Goal: Communication & Community: Answer question/provide support

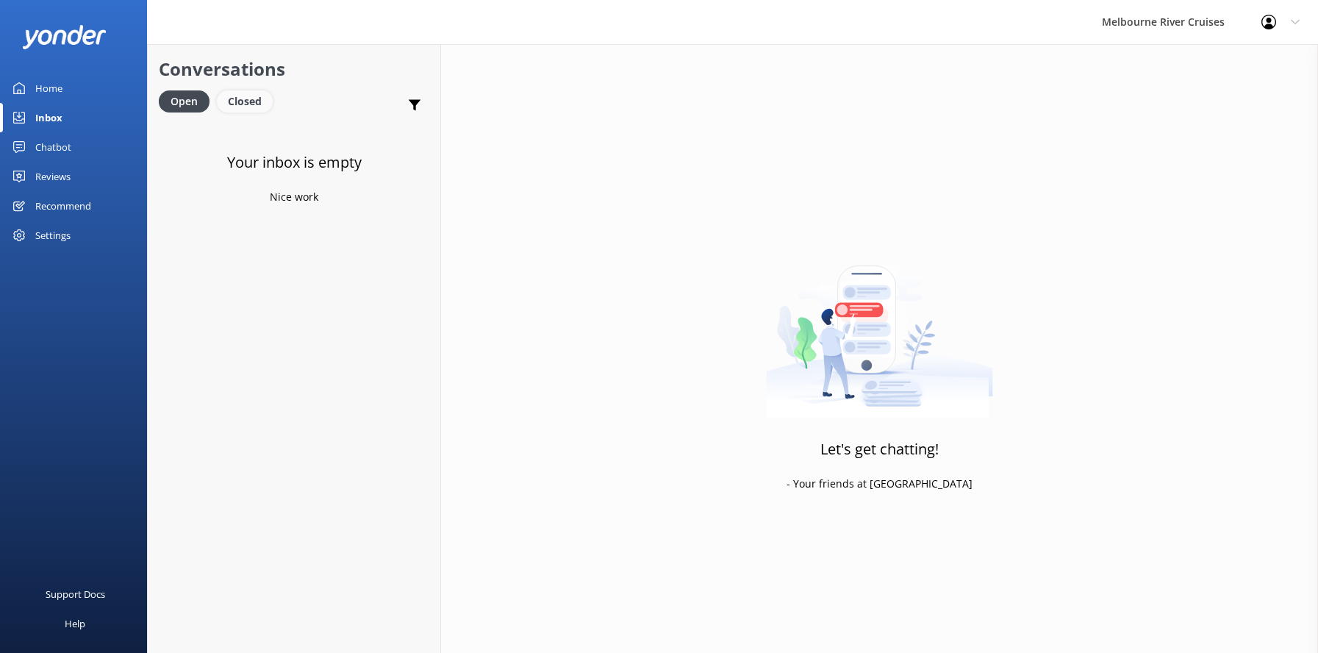
click at [243, 98] on div "Closed" at bounding box center [245, 101] width 56 height 22
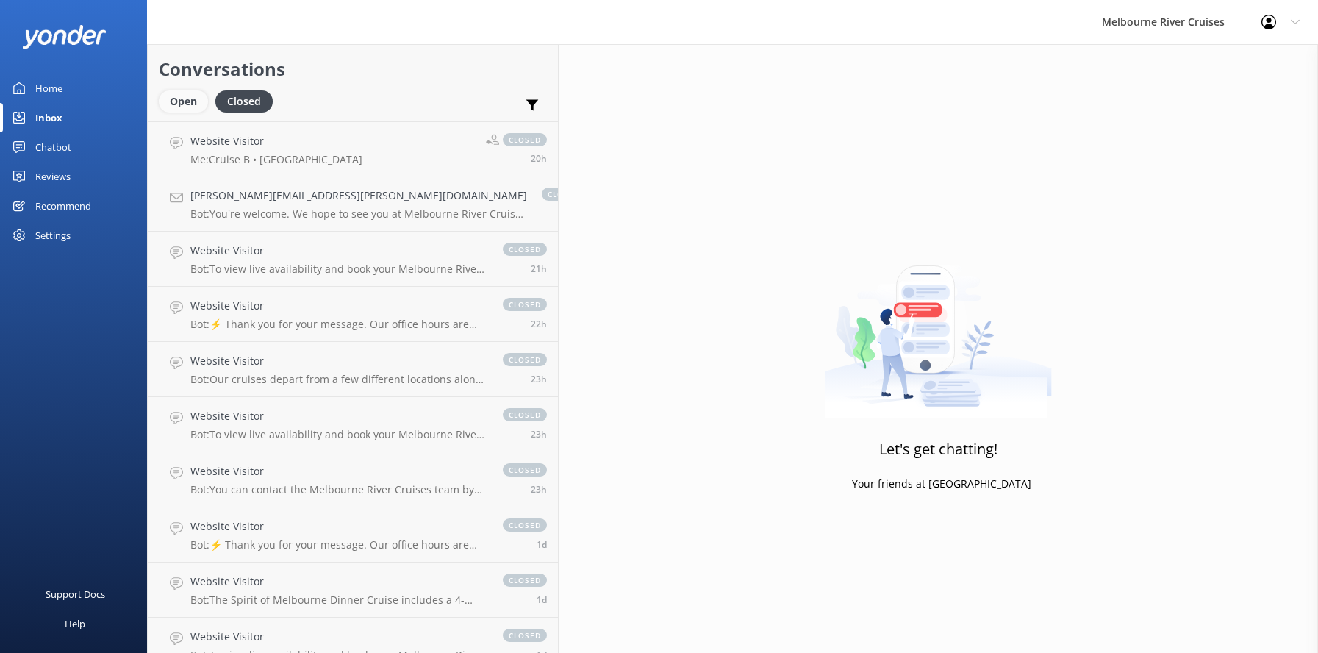
click at [174, 100] on div "Open" at bounding box center [183, 101] width 49 height 22
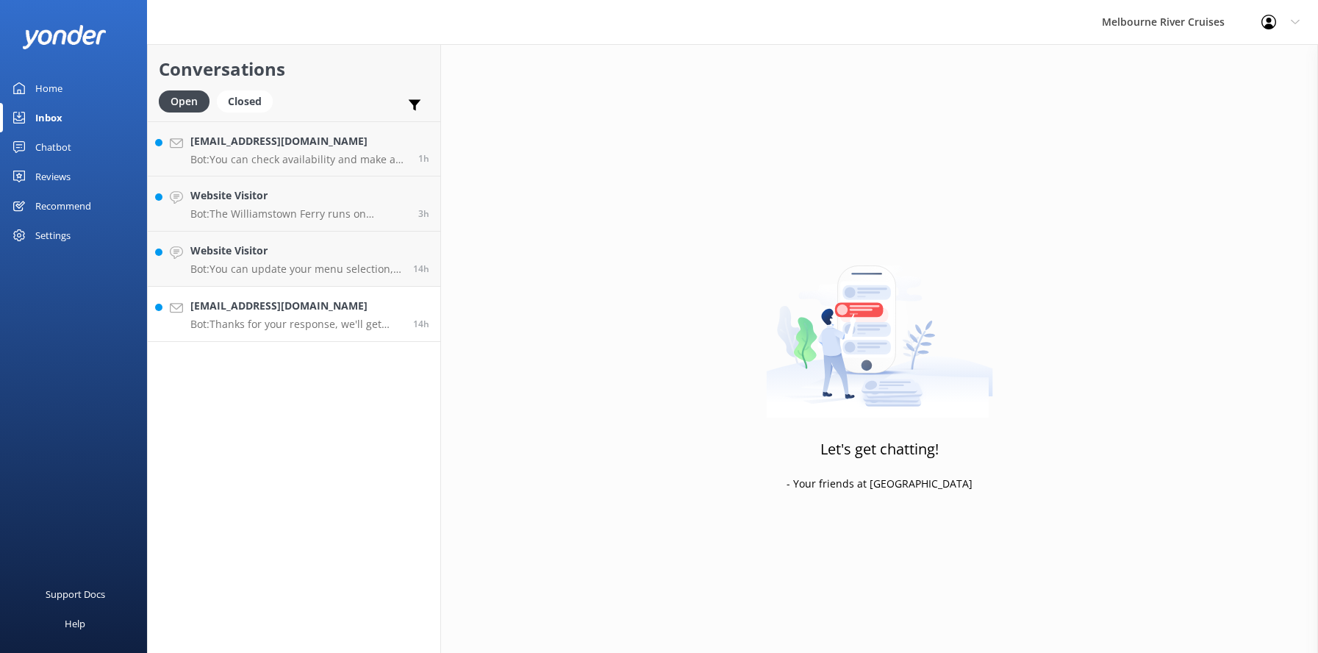
click at [228, 315] on div "[EMAIL_ADDRESS][DOMAIN_NAME] Bot: Thanks for your response, we'll get back to y…" at bounding box center [296, 314] width 212 height 32
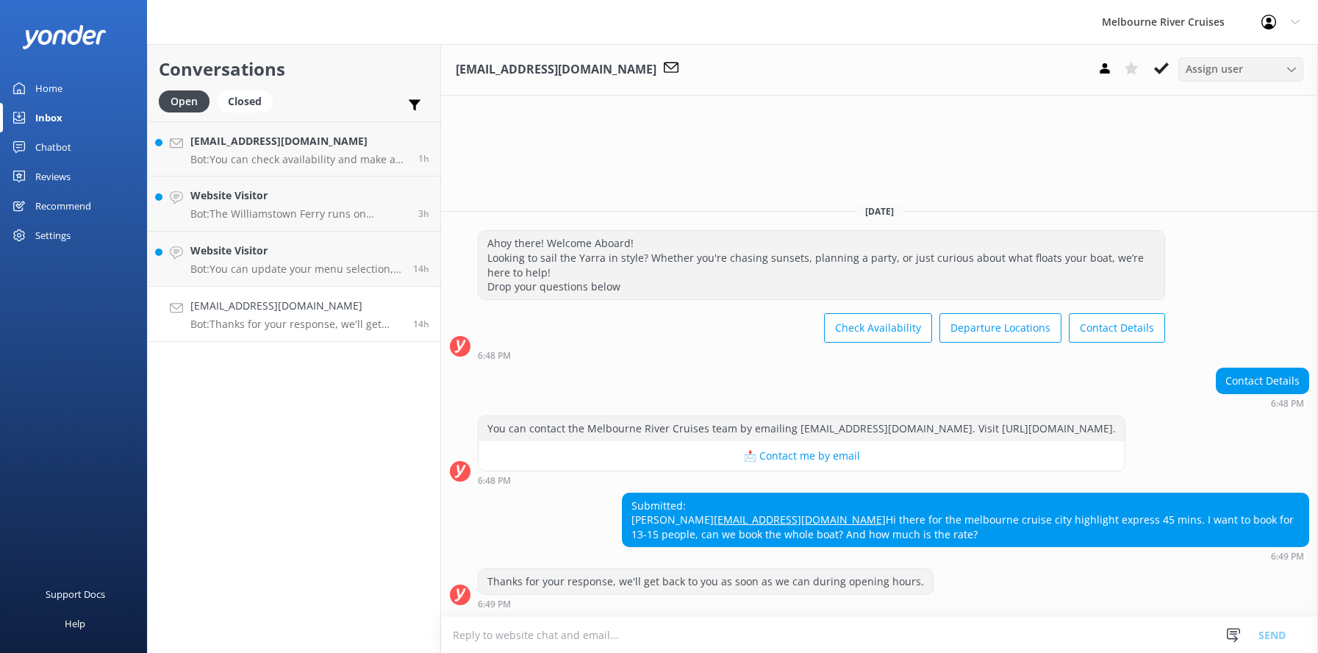
click at [1287, 66] on icon at bounding box center [1291, 69] width 9 height 9
click at [1206, 288] on link "Inna" at bounding box center [1244, 288] width 131 height 29
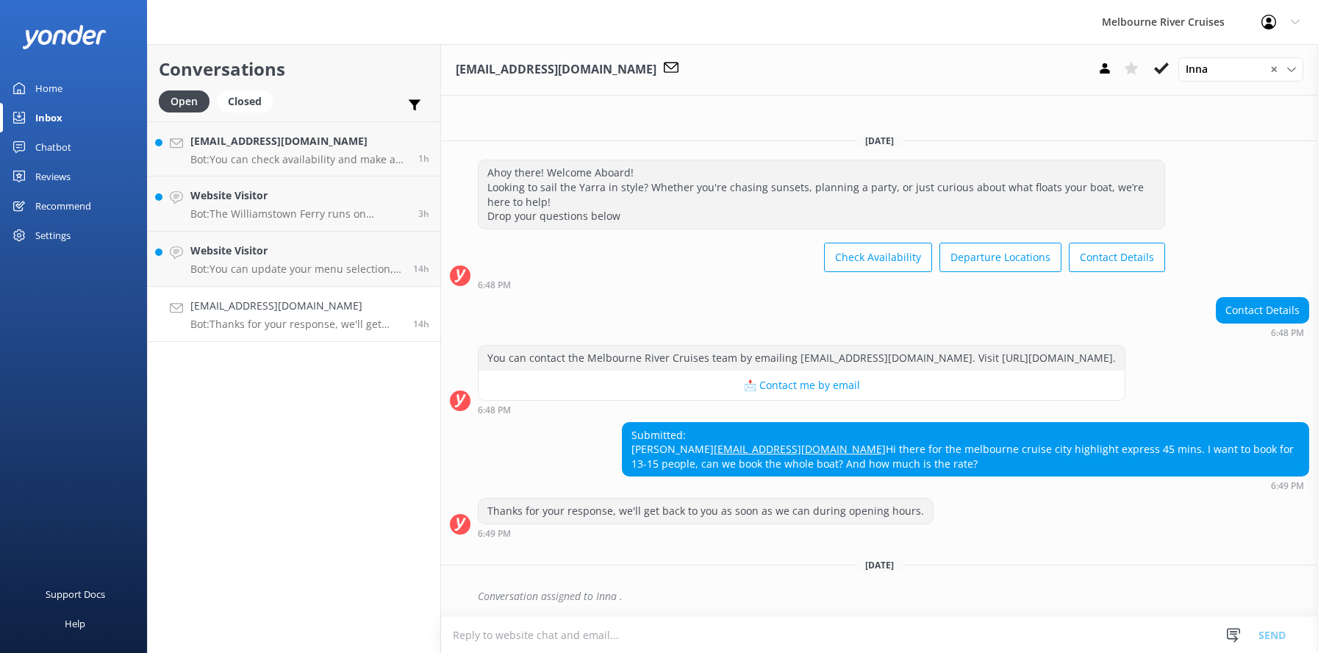
scroll to position [18, 0]
click at [225, 264] on p "Bot: You can update your menu selection, but it must be done by 1pm during offi…" at bounding box center [296, 268] width 212 height 13
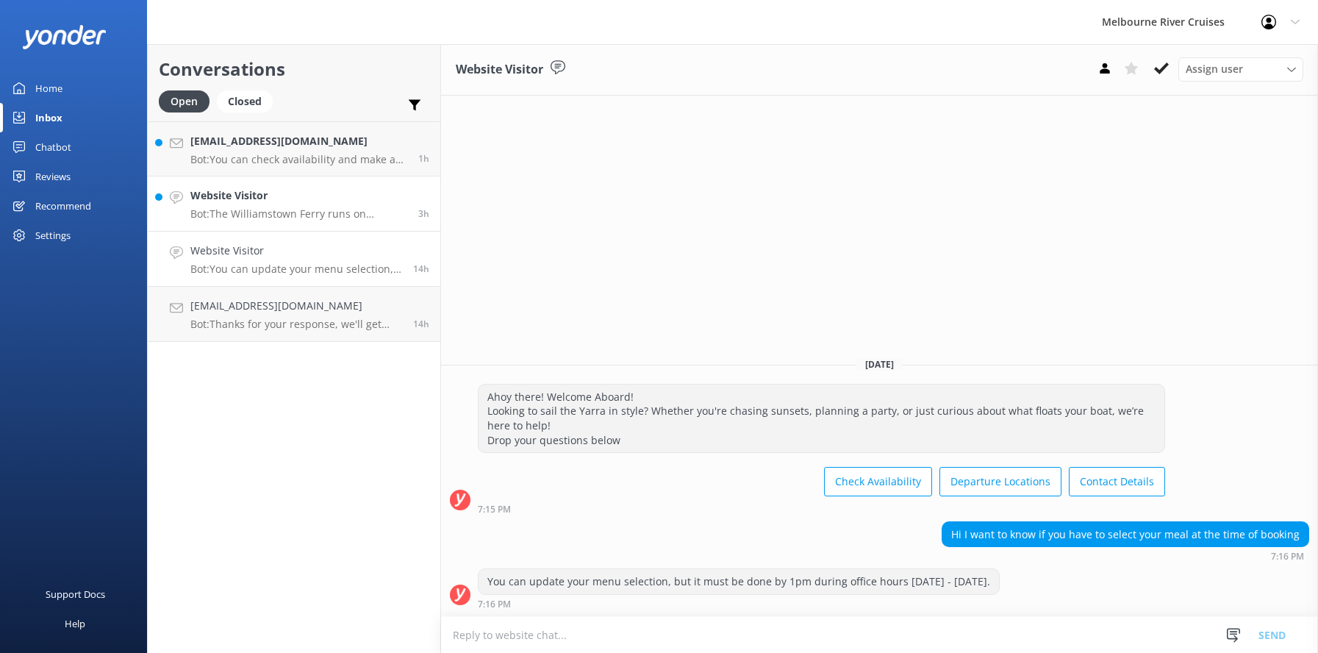
click at [216, 198] on h4 "Website Visitor" at bounding box center [298, 195] width 217 height 16
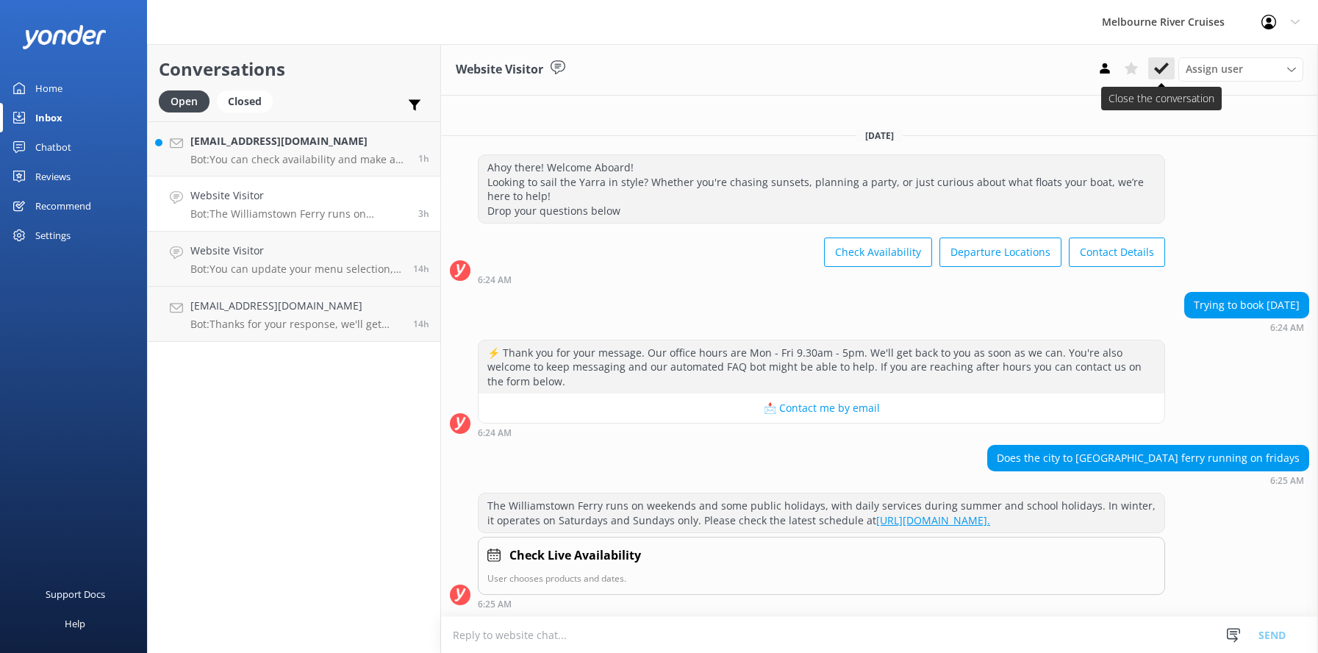
click at [1157, 67] on icon at bounding box center [1161, 68] width 15 height 15
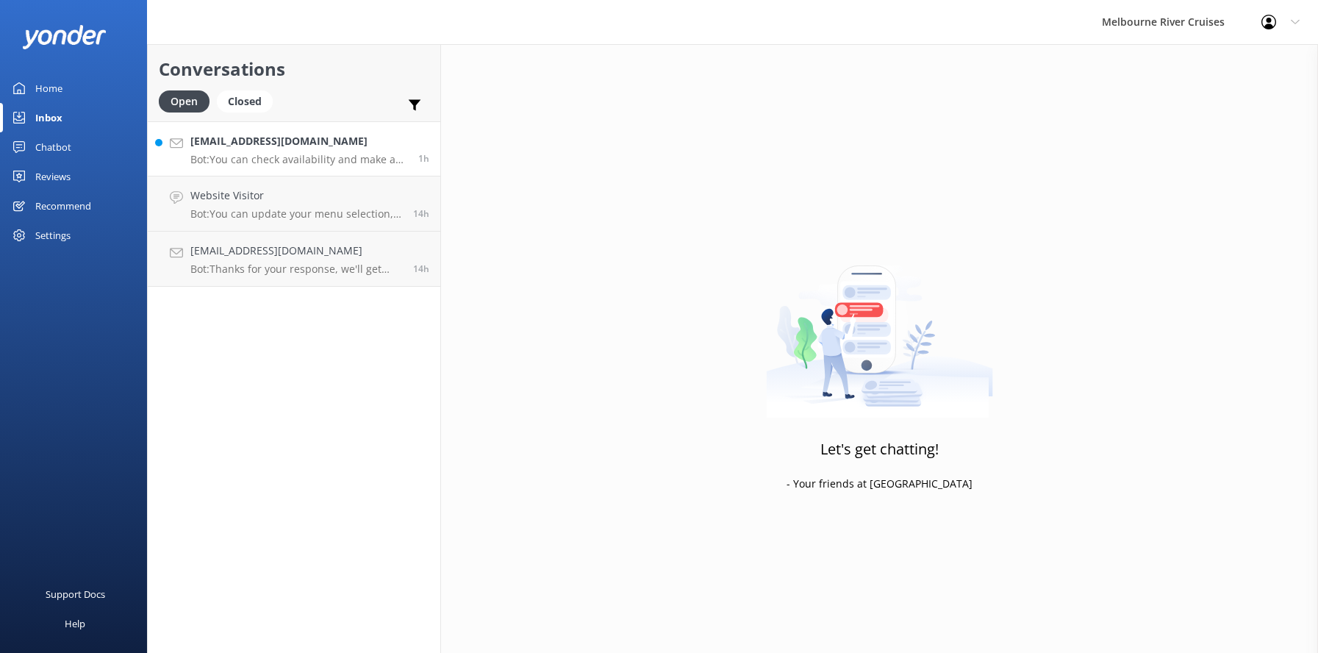
click at [251, 154] on p "Bot: You can check availability and make a booking for the Williamstown Ferry o…" at bounding box center [298, 159] width 217 height 13
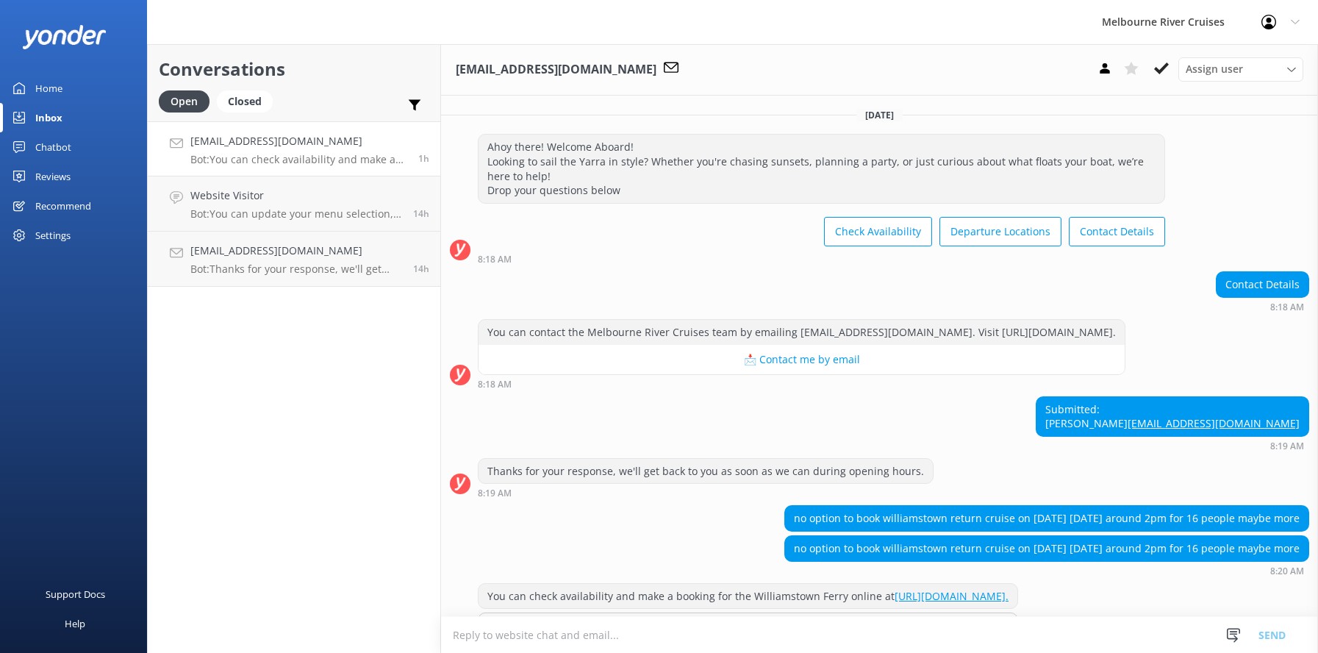
scroll to position [119, 0]
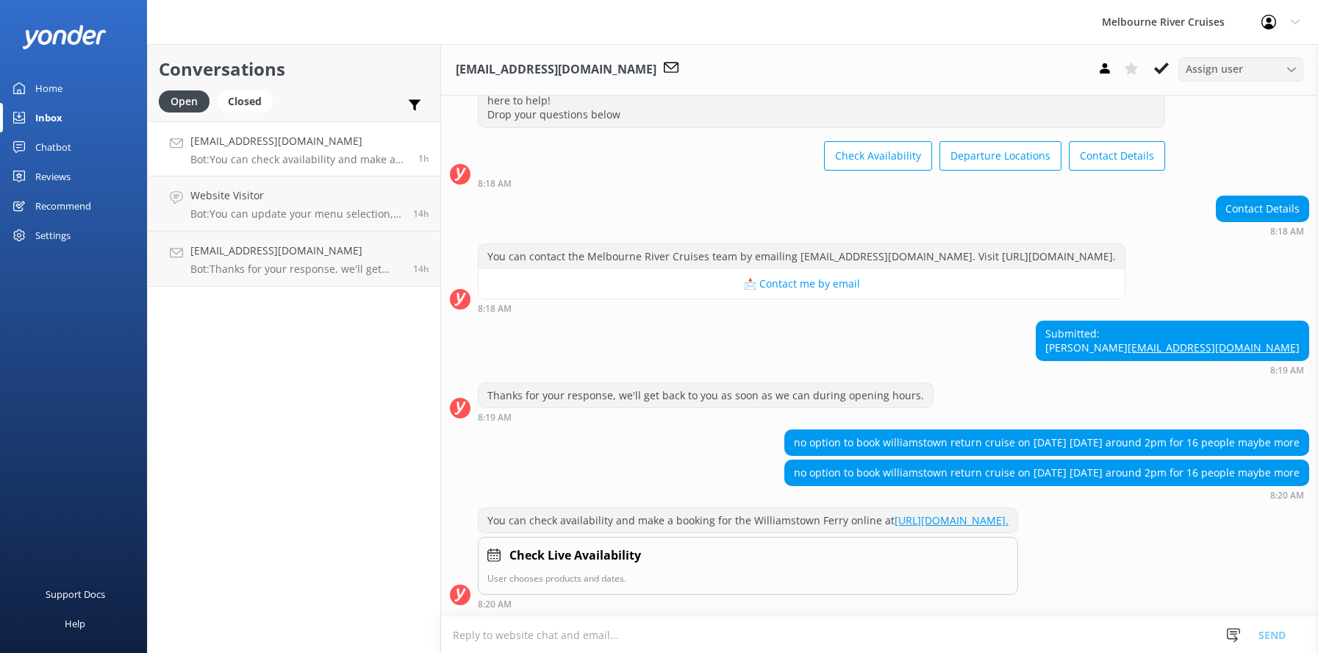
click at [1294, 69] on icon at bounding box center [1291, 69] width 9 height 9
click at [1204, 289] on div "Inna" at bounding box center [1196, 288] width 20 height 15
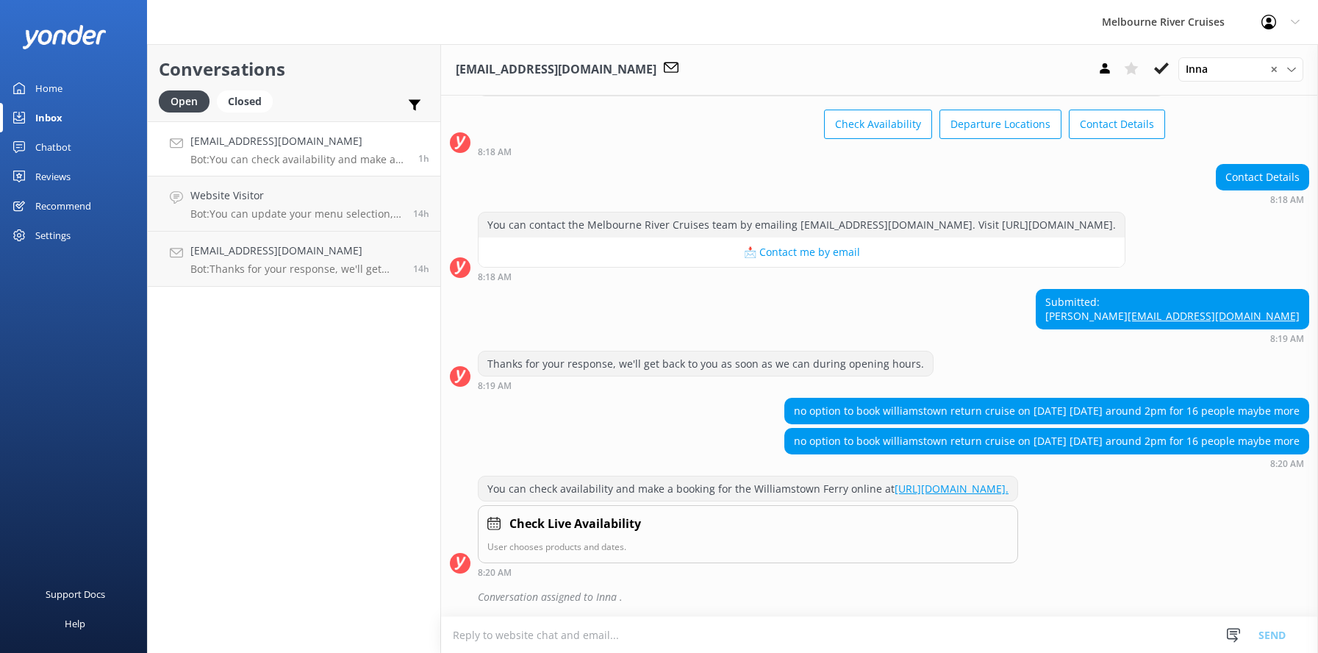
scroll to position [151, 0]
click at [261, 255] on h4 "[EMAIL_ADDRESS][DOMAIN_NAME]" at bounding box center [296, 251] width 212 height 16
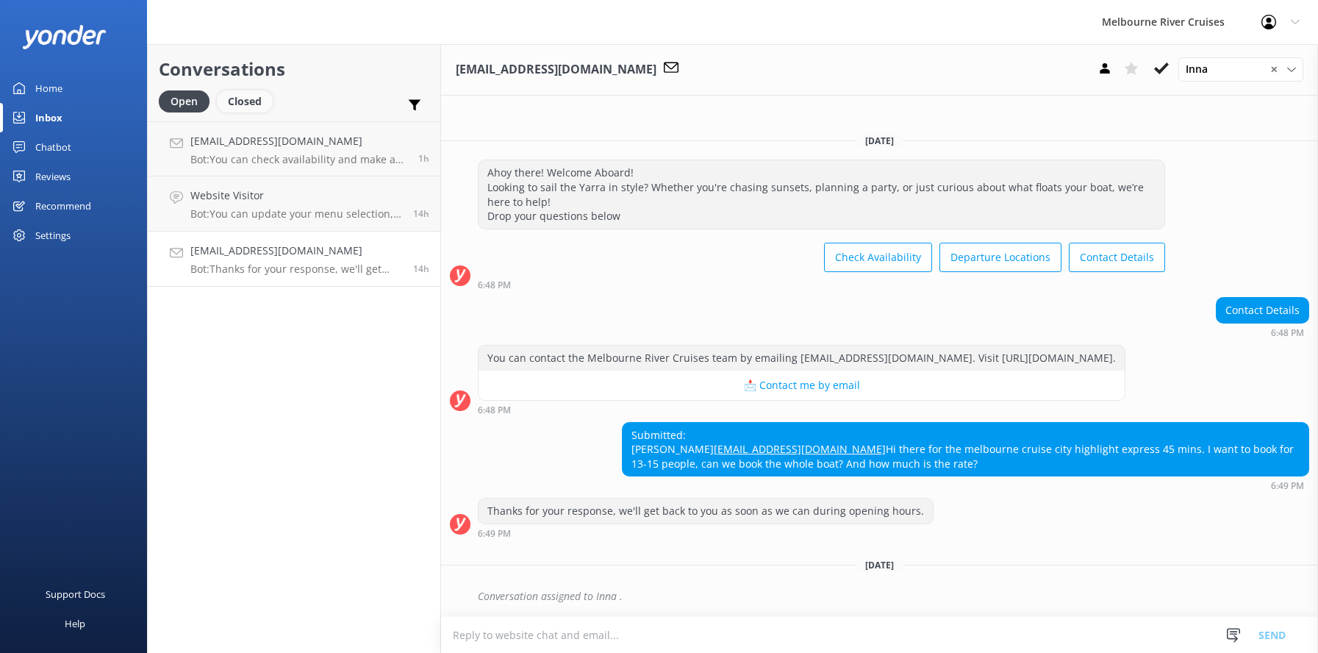
click at [243, 103] on div "Closed" at bounding box center [245, 101] width 56 height 22
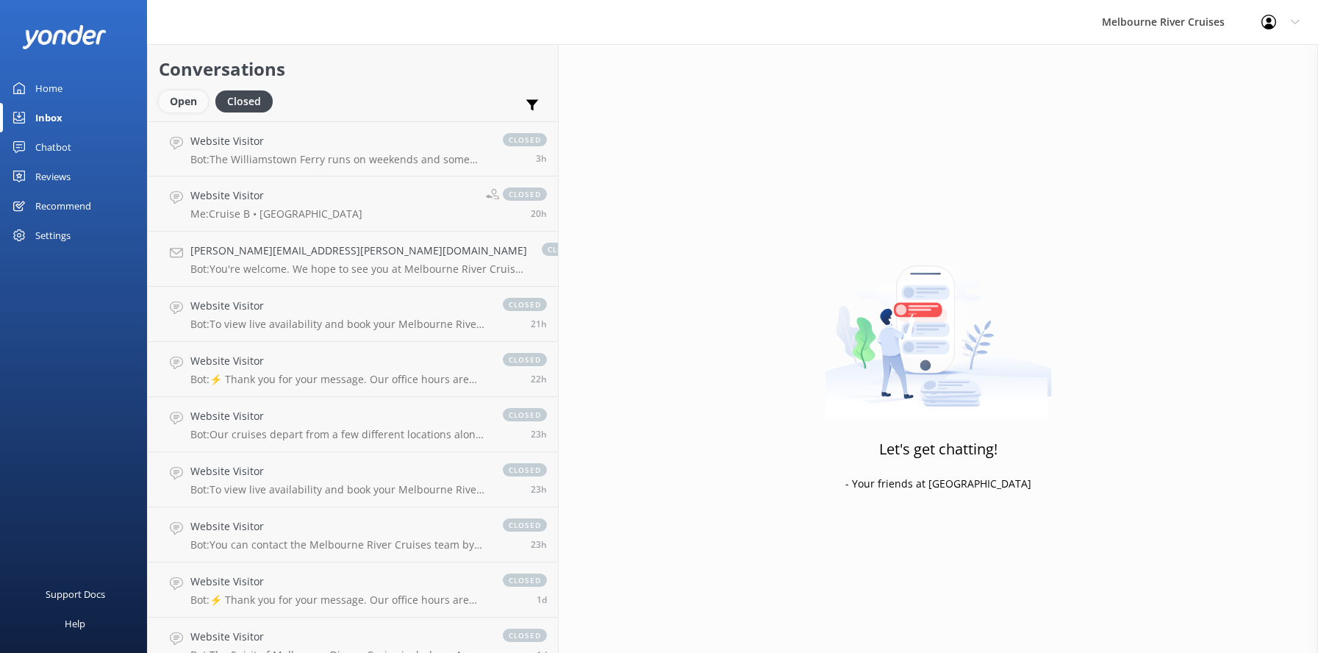
click at [177, 96] on div "Open" at bounding box center [183, 101] width 49 height 22
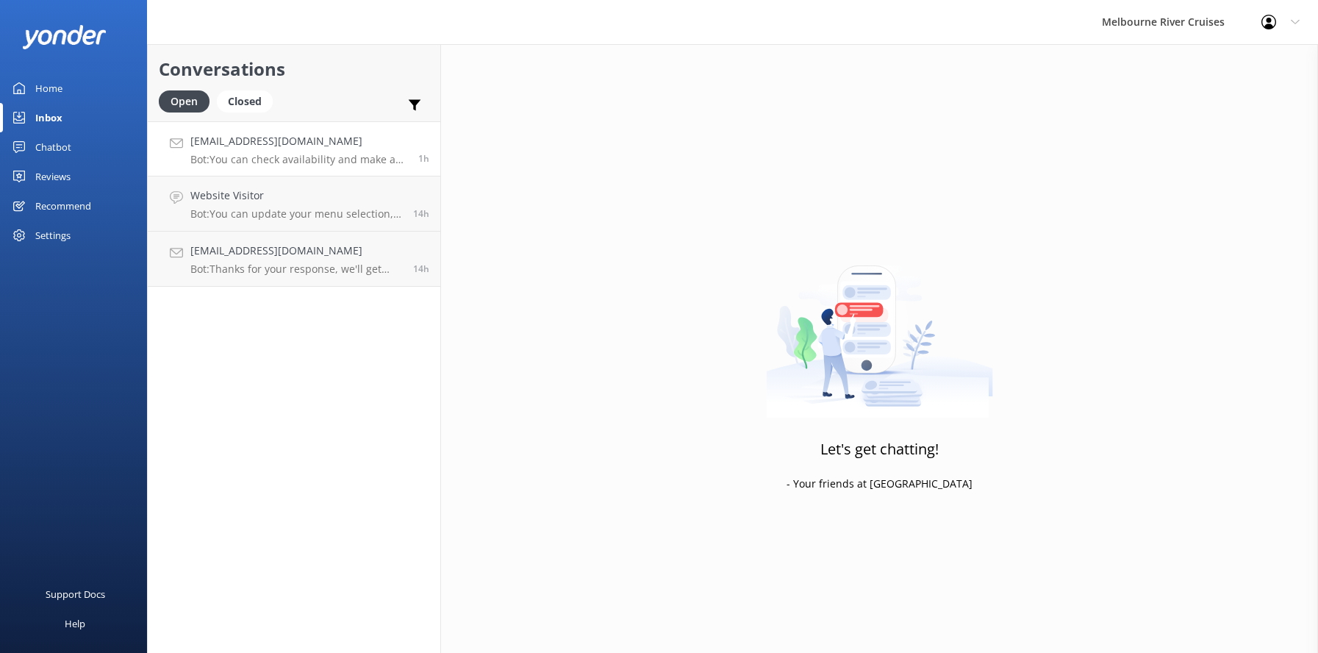
click at [230, 140] on h4 "[EMAIL_ADDRESS][DOMAIN_NAME]" at bounding box center [298, 141] width 217 height 16
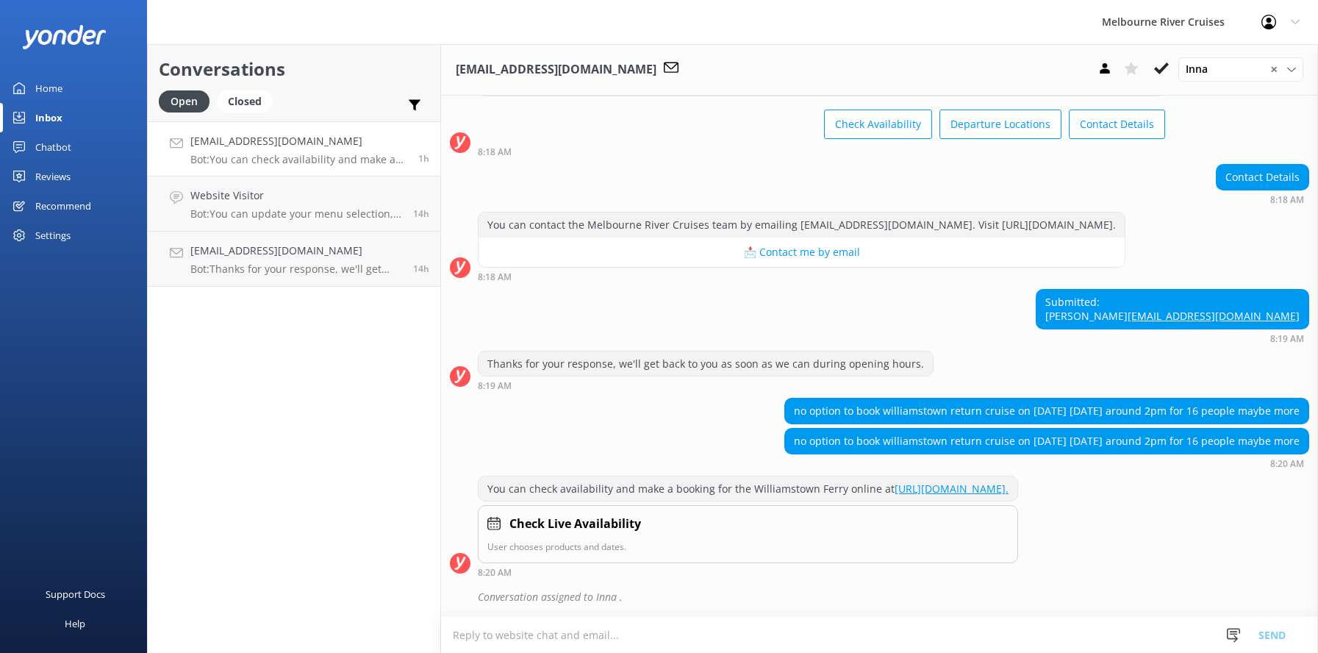
scroll to position [151, 0]
click at [1157, 65] on icon at bounding box center [1161, 68] width 15 height 15
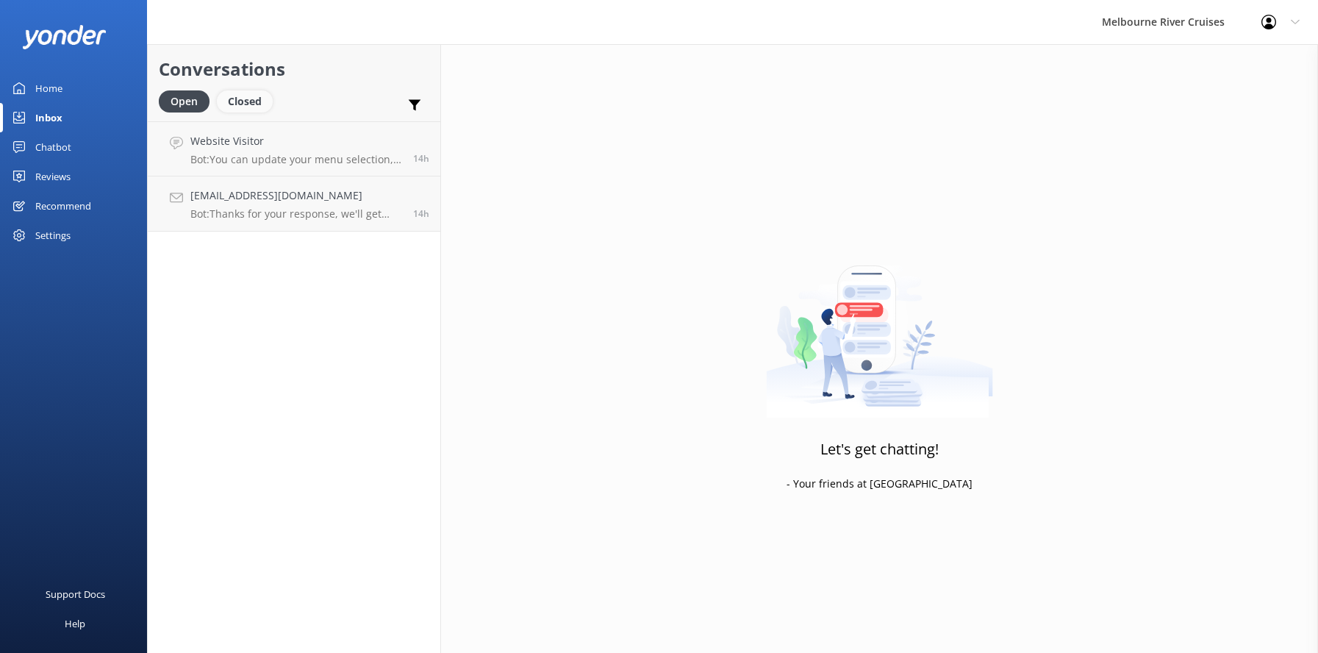
click at [256, 101] on div "Closed" at bounding box center [245, 101] width 56 height 22
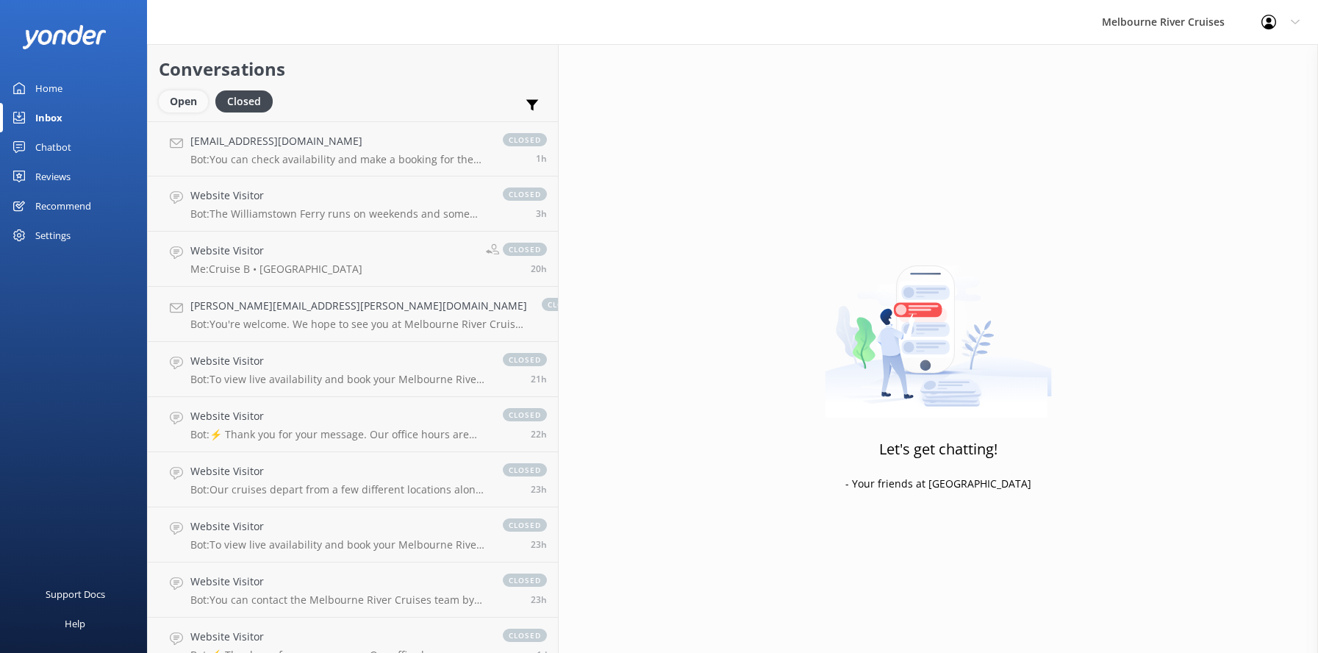
click at [186, 104] on div "Open" at bounding box center [183, 101] width 49 height 22
